Goal: Transaction & Acquisition: Purchase product/service

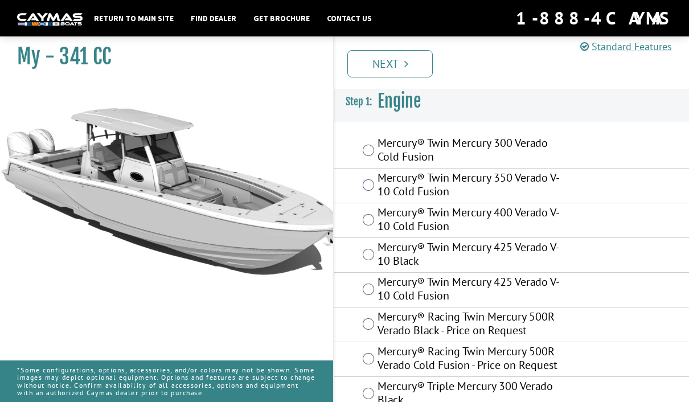
click at [379, 222] on label "Mercury® Twin Mercury 400 Verado V-10 Cold Fusion" at bounding box center [471, 221] width 186 height 30
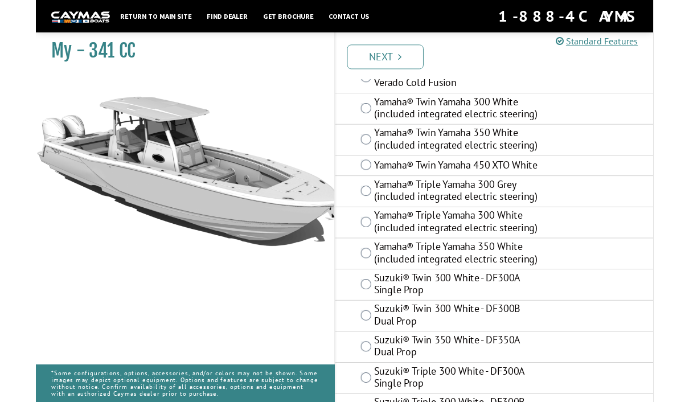
scroll to position [669, 0]
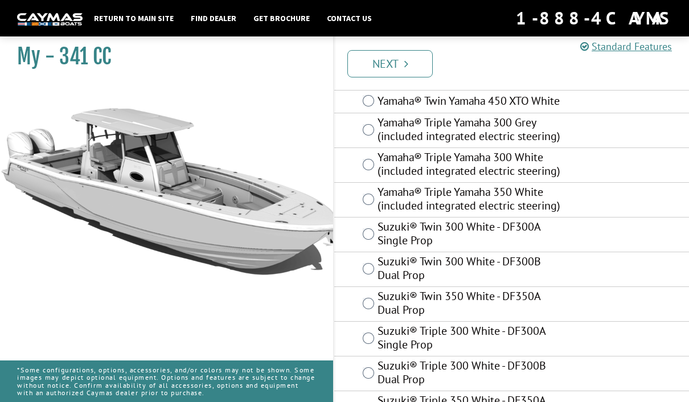
click at [410, 59] on link "Next" at bounding box center [389, 63] width 85 height 27
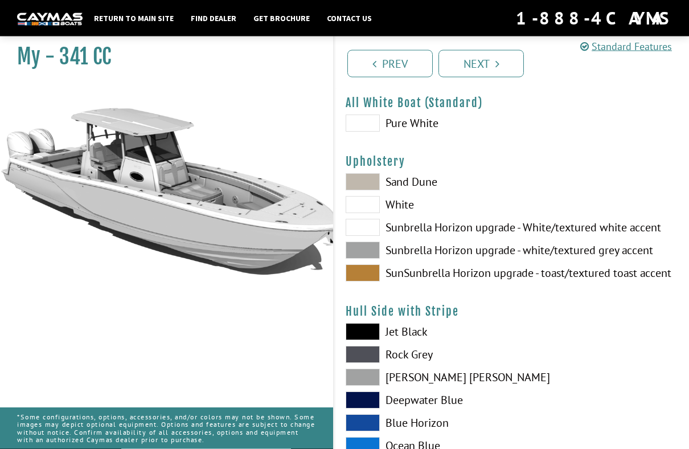
scroll to position [38, 0]
click at [365, 236] on span at bounding box center [363, 227] width 34 height 17
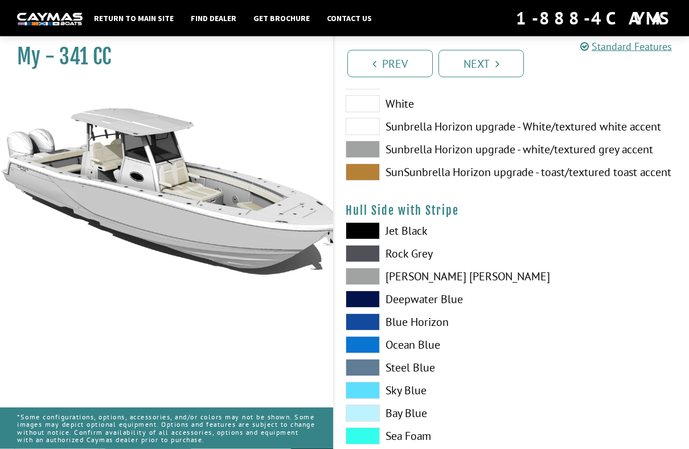
scroll to position [138, 0]
click at [412, 393] on label "Sky Blue" at bounding box center [423, 390] width 155 height 17
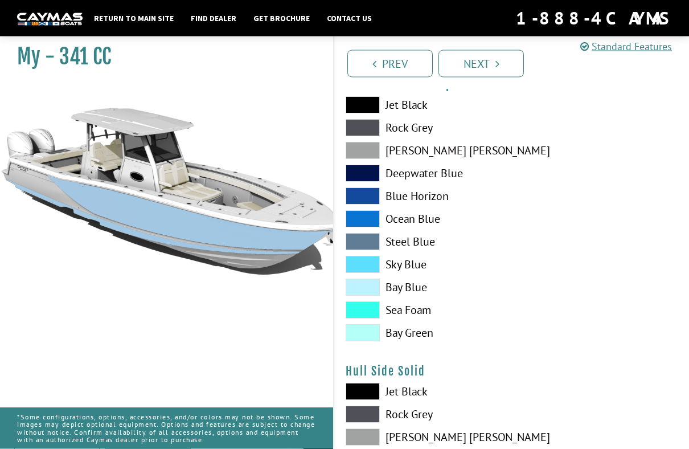
scroll to position [264, 0]
click at [421, 312] on label "Sea Foam" at bounding box center [423, 309] width 155 height 17
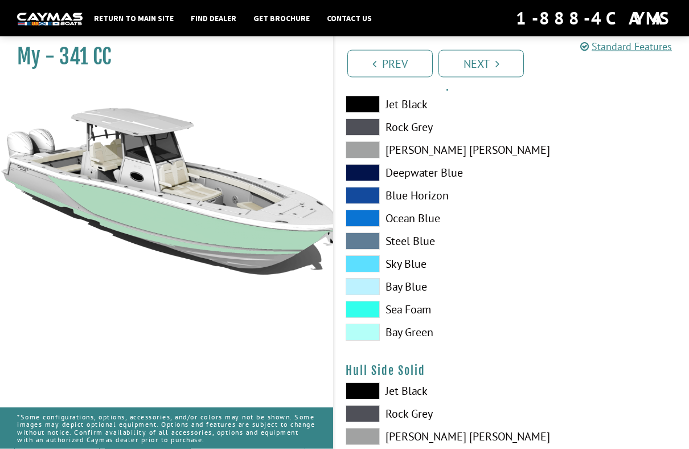
scroll to position [265, 0]
click at [415, 341] on label "Bay Green" at bounding box center [423, 331] width 155 height 17
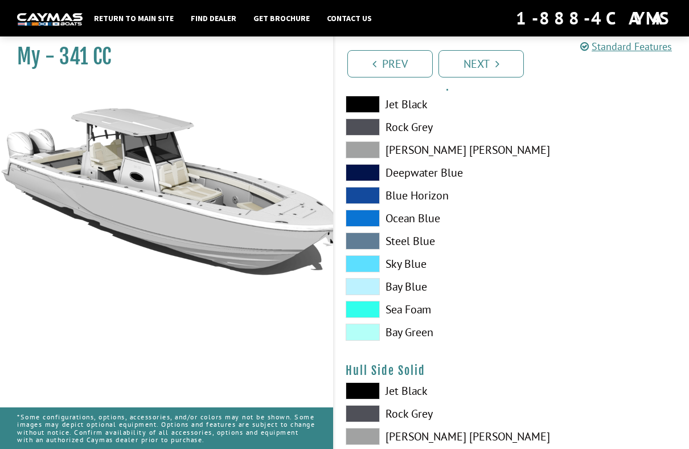
click at [412, 339] on label "Bay Green" at bounding box center [423, 331] width 155 height 17
click at [412, 294] on label "Bay Blue" at bounding box center [423, 286] width 155 height 17
click at [417, 263] on label "Sky Blue" at bounding box center [423, 263] width 155 height 17
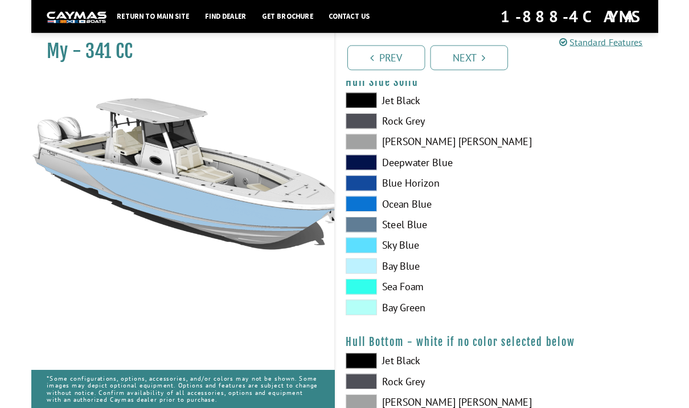
scroll to position [546, 0]
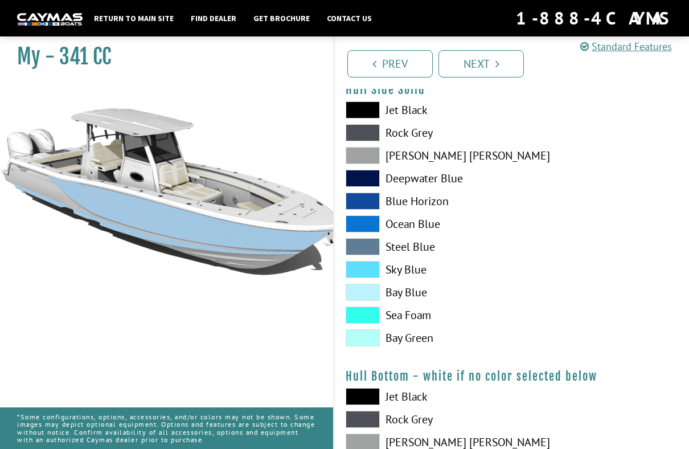
click at [373, 203] on span at bounding box center [363, 201] width 34 height 17
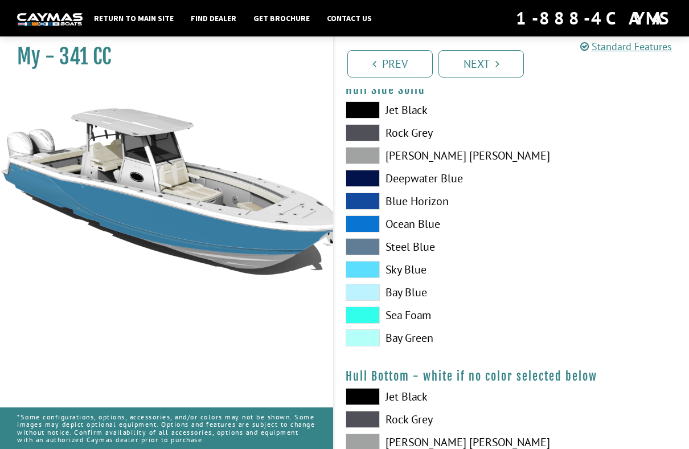
click at [370, 210] on span at bounding box center [363, 201] width 34 height 17
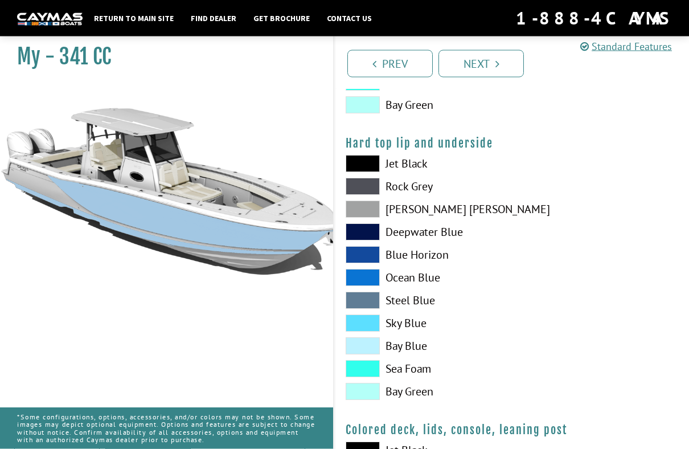
scroll to position [1066, 0]
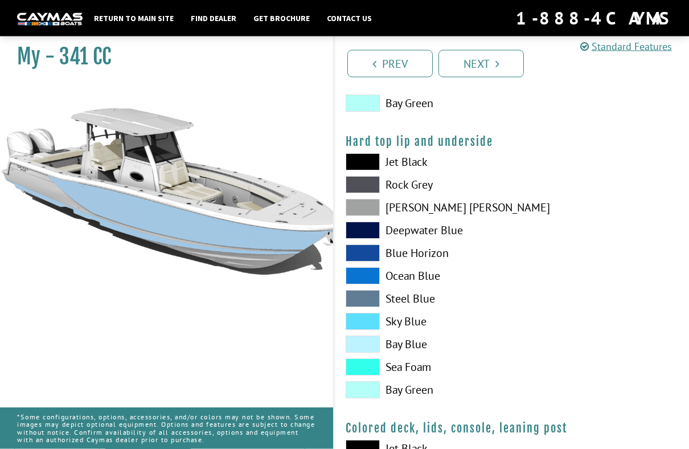
click at [375, 237] on span at bounding box center [363, 230] width 34 height 17
click at [374, 282] on span at bounding box center [363, 275] width 34 height 17
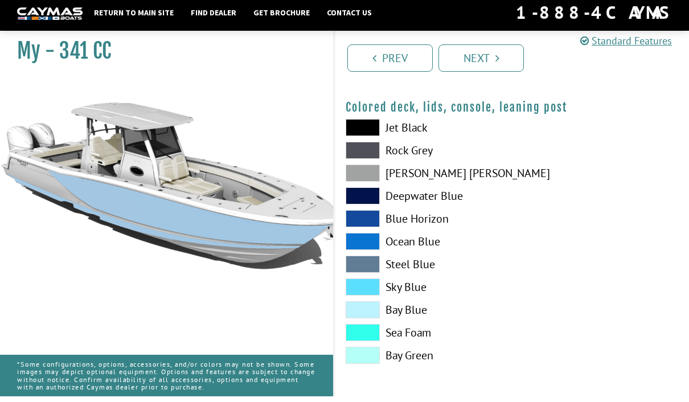
scroll to position [1387, 0]
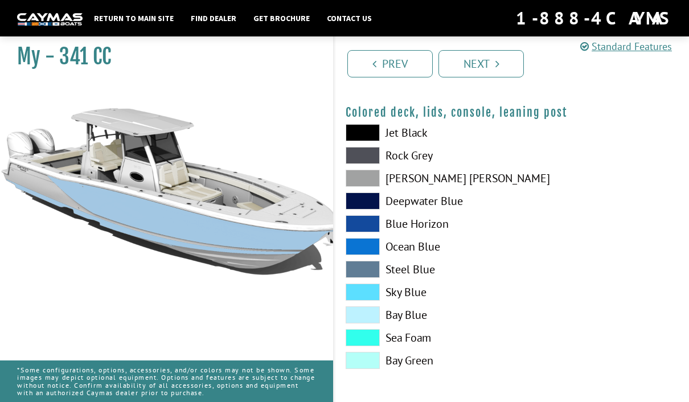
click at [496, 59] on icon "Pagination" at bounding box center [497, 63] width 4 height 11
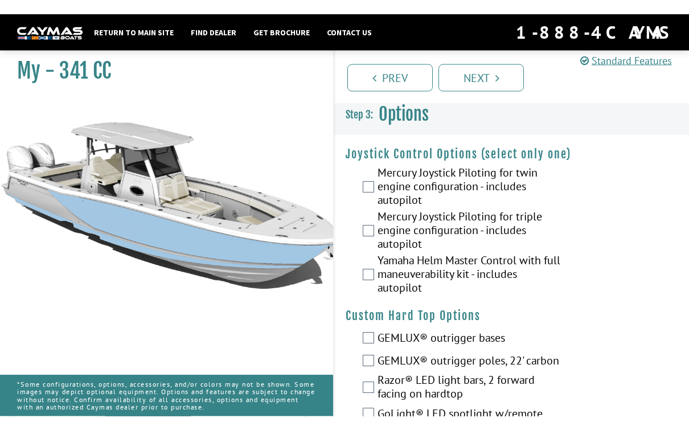
scroll to position [0, 0]
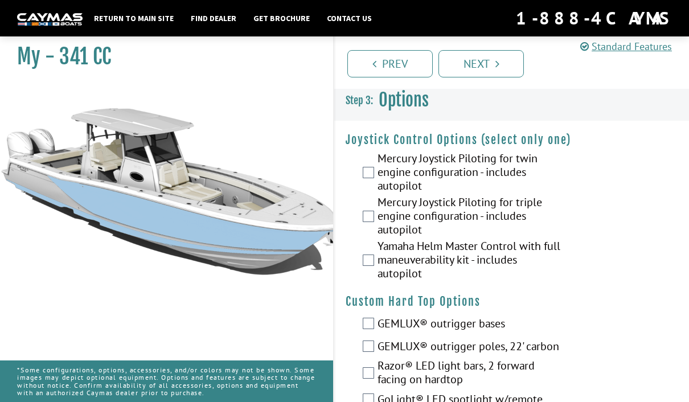
click at [378, 219] on label "Mercury Joystick Piloting for triple engine configuration - includes autopilot" at bounding box center [471, 217] width 186 height 44
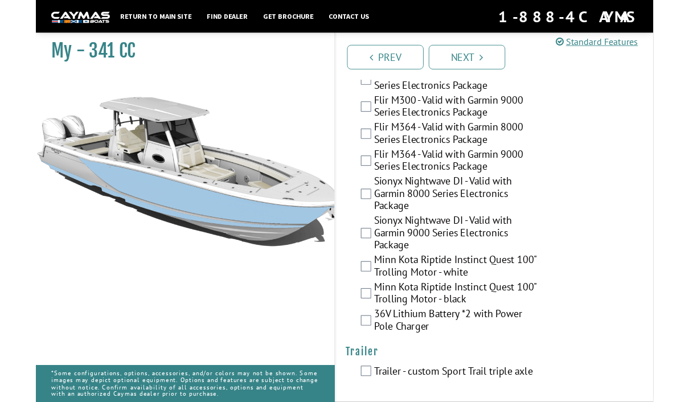
scroll to position [2975, 0]
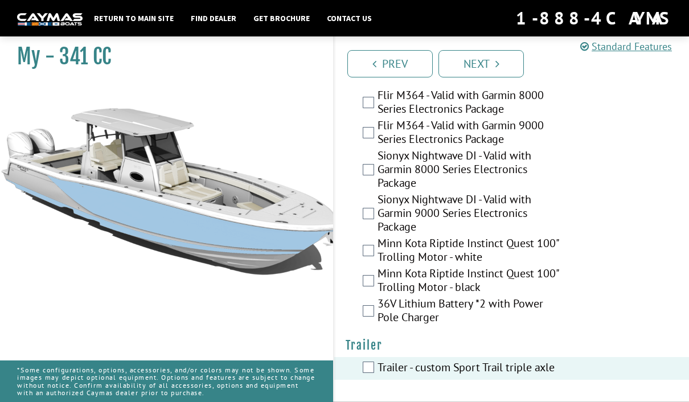
click at [504, 62] on link "Next" at bounding box center [481, 63] width 85 height 27
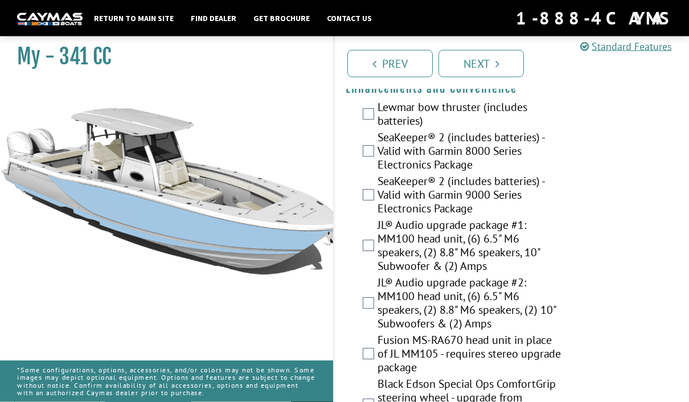
scroll to position [419, 0]
